Goal: Information Seeking & Learning: Learn about a topic

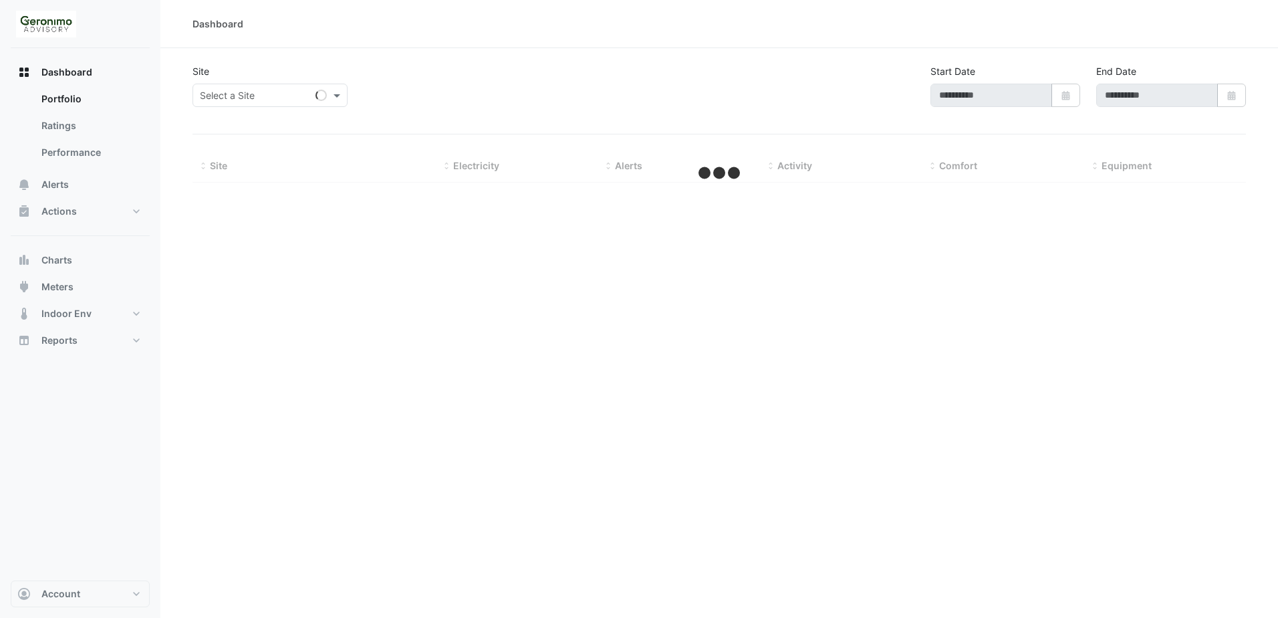
type input "**********"
select select "**"
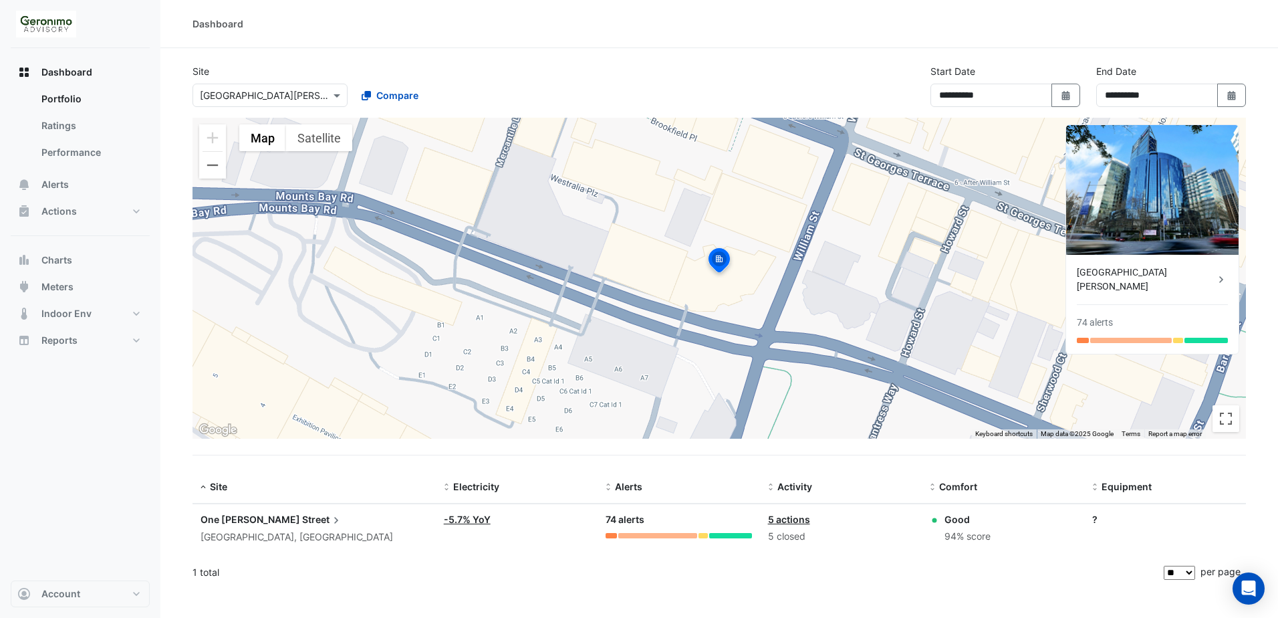
drag, startPoint x: 72, startPoint y: 72, endPoint x: 67, endPoint y: 370, distance: 298.2
click at [65, 370] on div "Dashboard Portfolio Ratings Performance Alerts Actions Site Manager Charts" at bounding box center [80, 314] width 139 height 532
click at [72, 257] on span "Charts" at bounding box center [56, 259] width 31 height 13
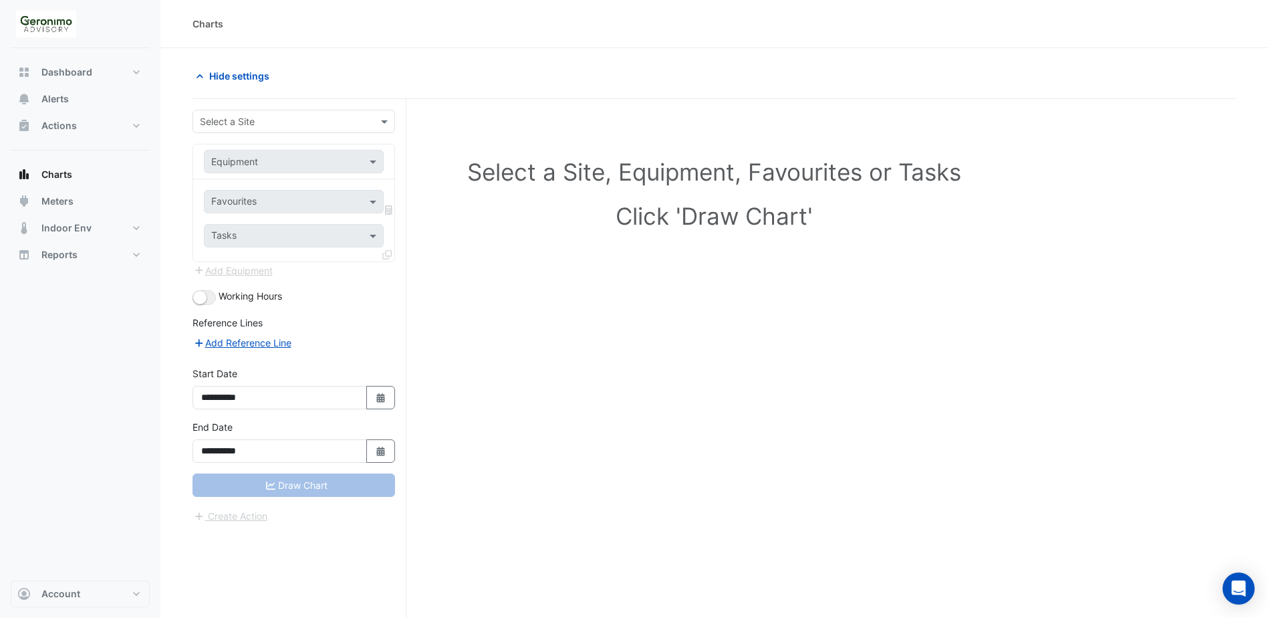
click at [279, 116] on input "text" at bounding box center [280, 122] width 161 height 14
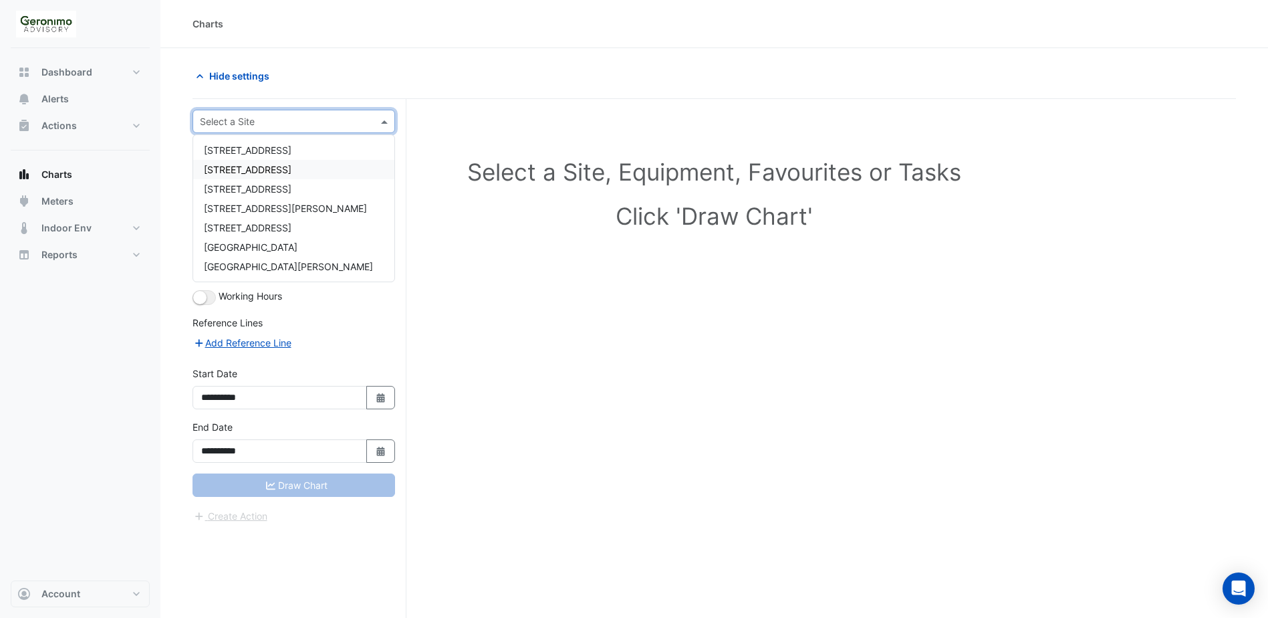
click at [267, 171] on span "[STREET_ADDRESS]" at bounding box center [248, 169] width 88 height 11
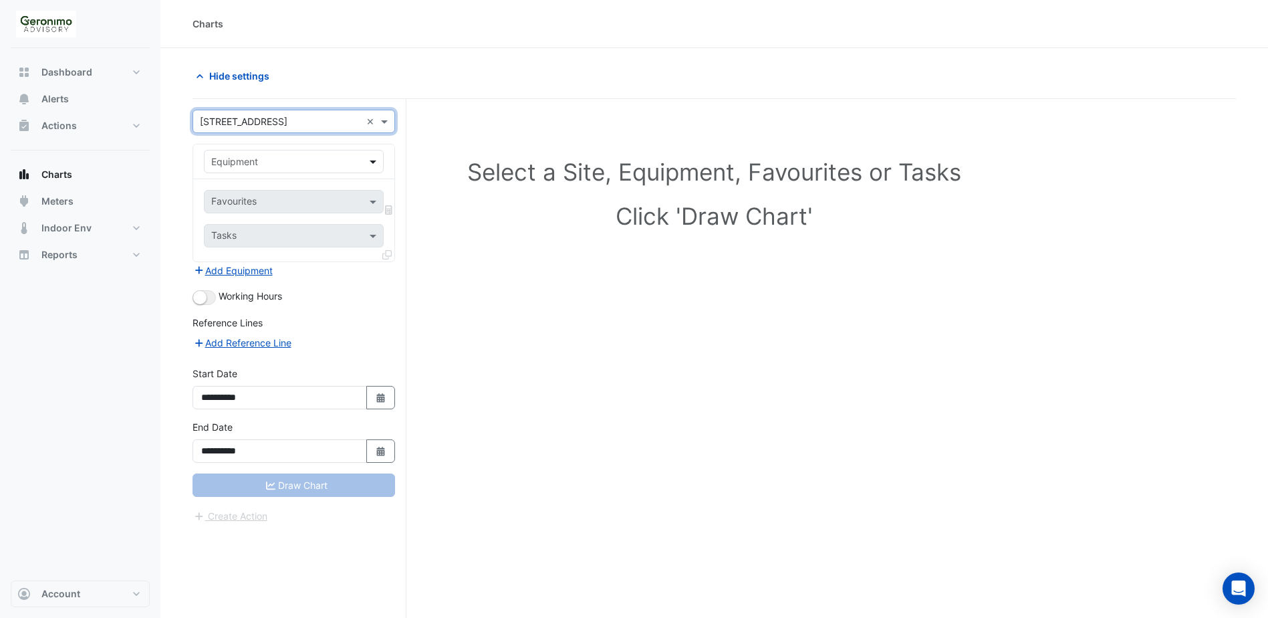
click at [372, 158] on span at bounding box center [374, 161] width 17 height 14
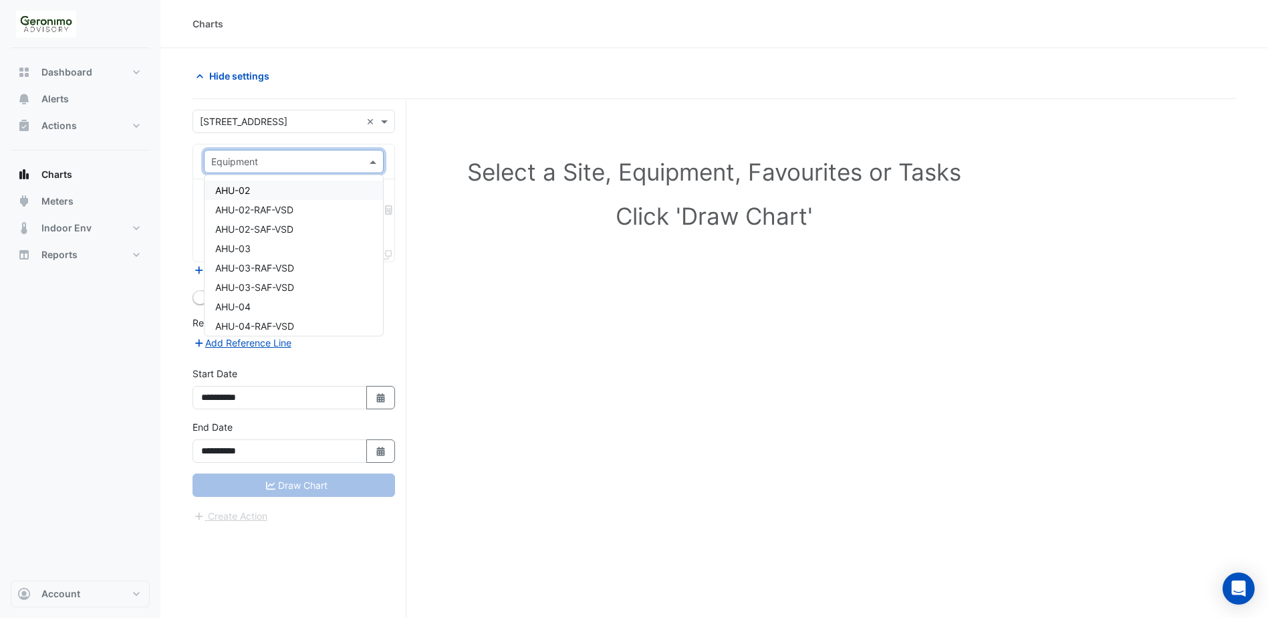
click at [294, 162] on input "text" at bounding box center [280, 162] width 138 height 14
click at [381, 124] on span at bounding box center [386, 121] width 17 height 14
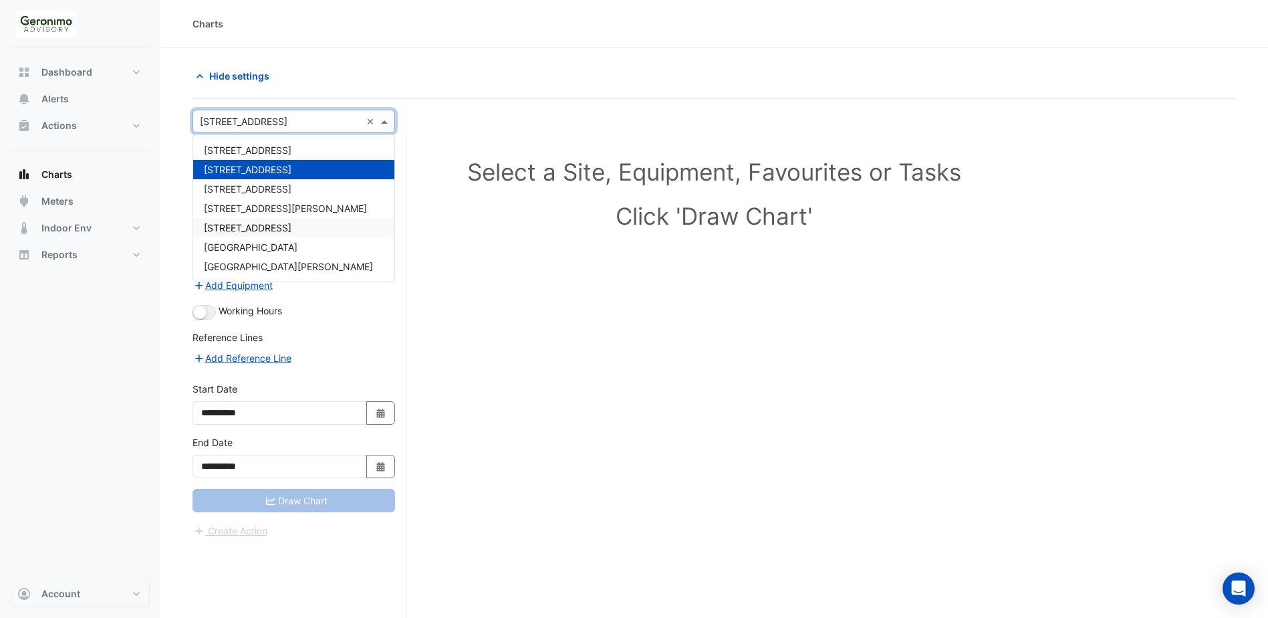
scroll to position [51, 0]
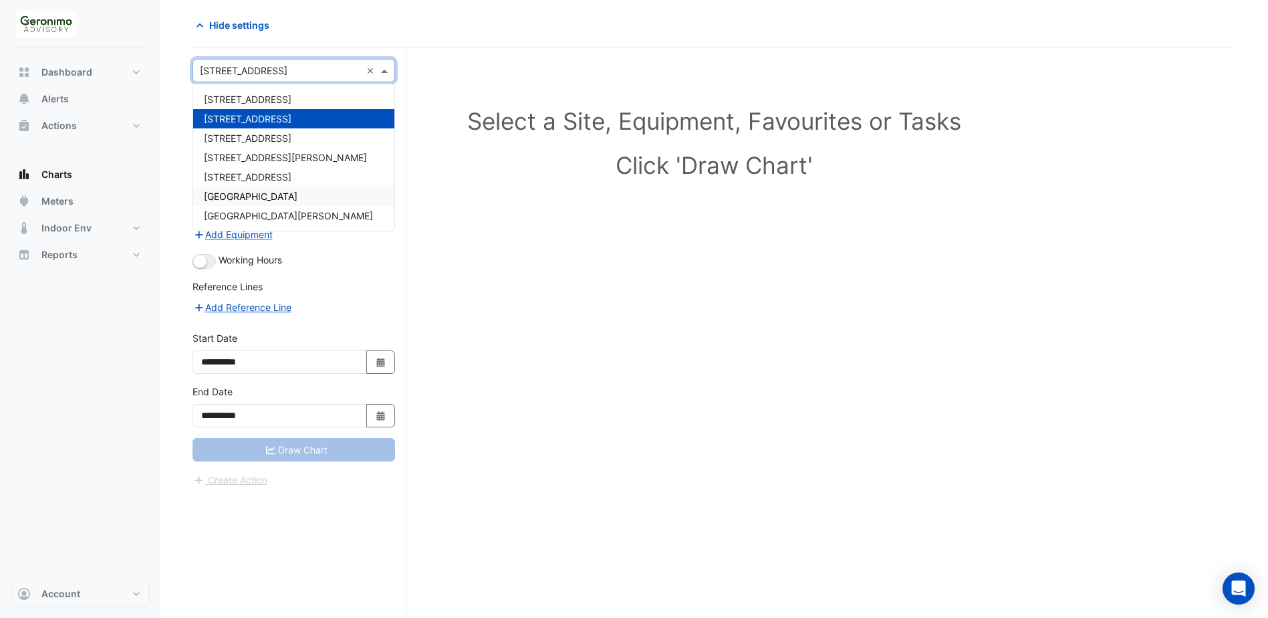
click at [266, 194] on span "[GEOGRAPHIC_DATA]" at bounding box center [251, 196] width 94 height 11
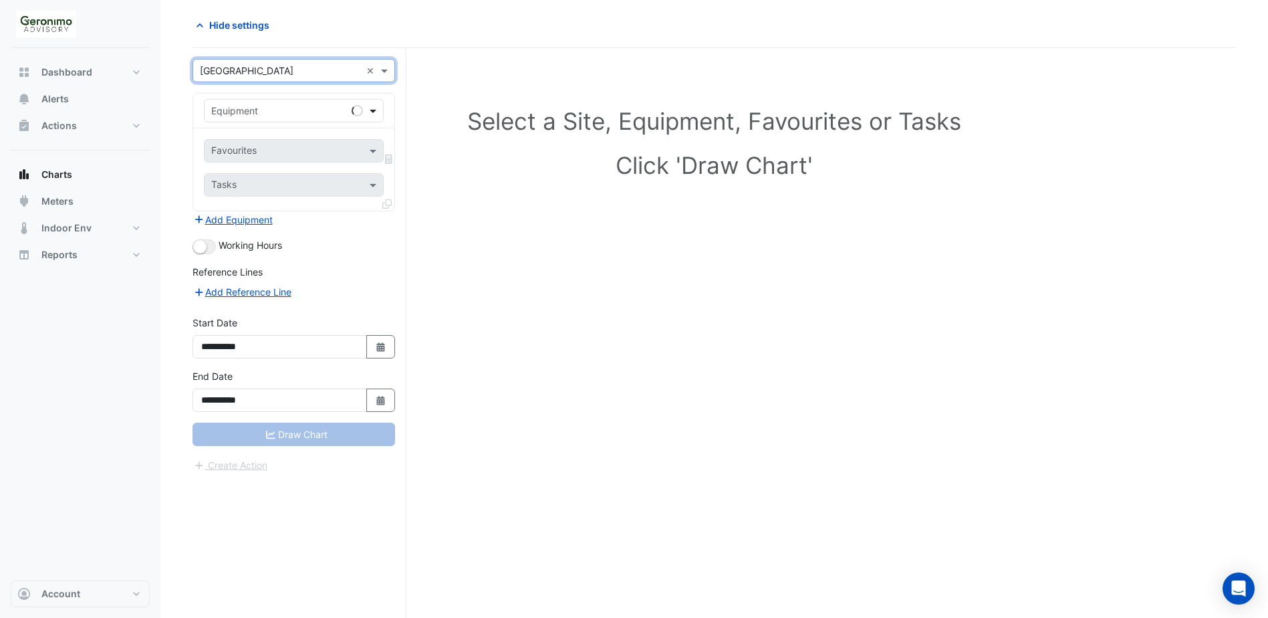
click at [374, 112] on span at bounding box center [374, 111] width 17 height 14
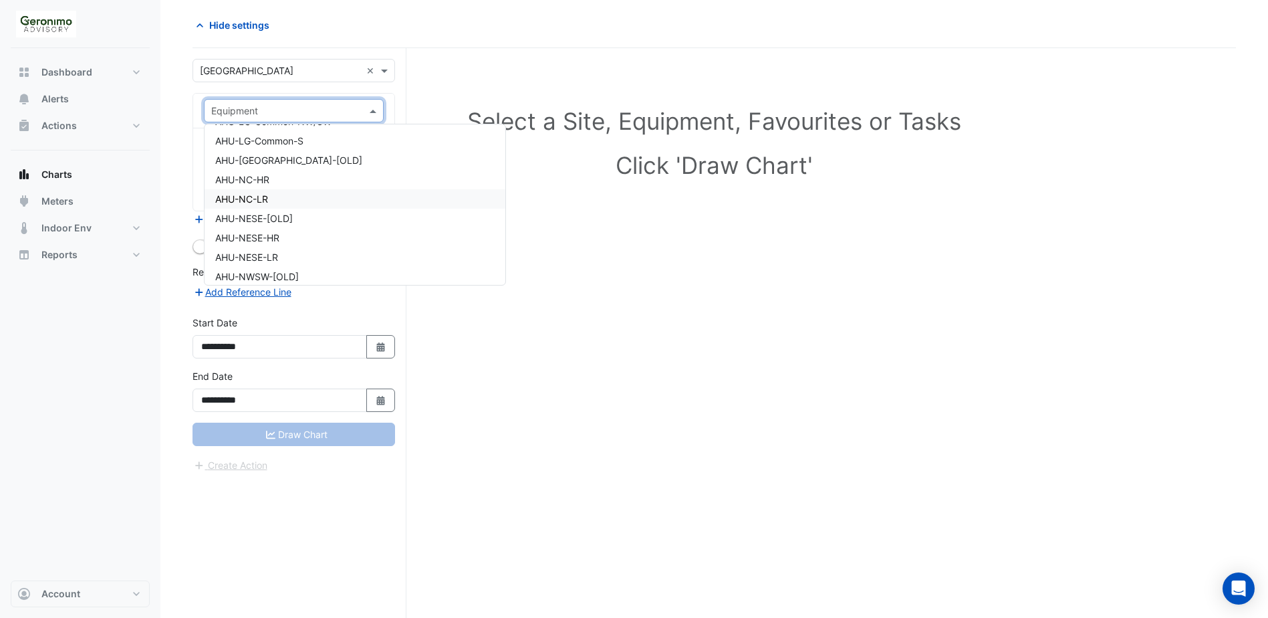
scroll to position [802, 0]
